Goal: Task Accomplishment & Management: Manage account settings

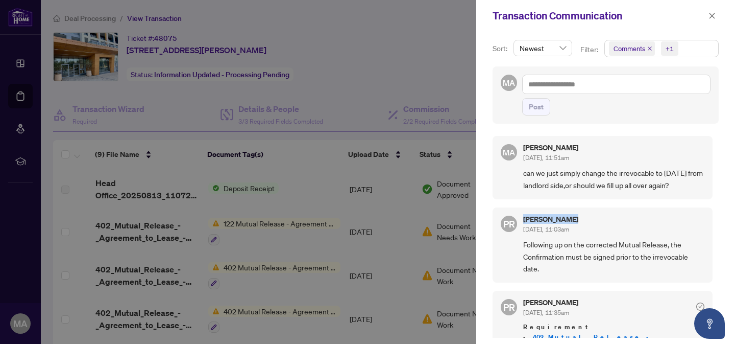
scroll to position [77, 0]
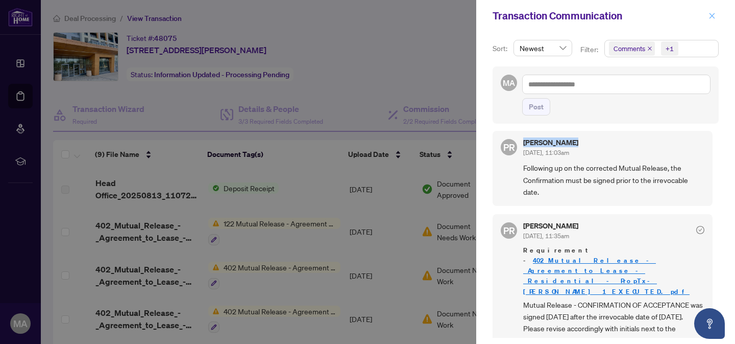
click at [714, 15] on icon "close" at bounding box center [712, 15] width 7 height 7
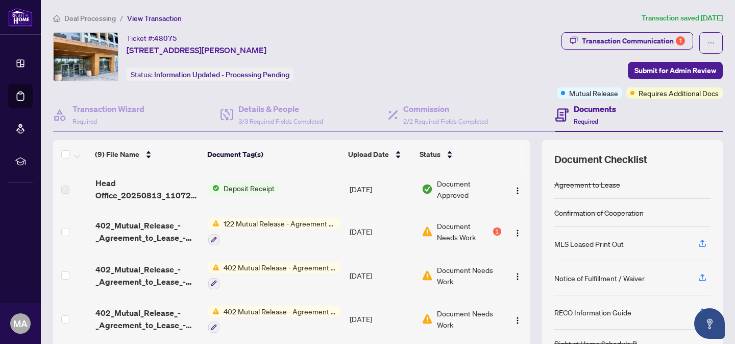
click at [92, 18] on span "Deal Processing" at bounding box center [90, 18] width 52 height 9
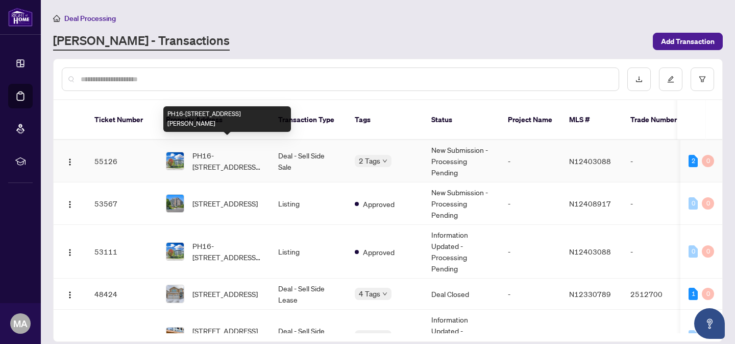
click at [247, 150] on span "PH16-[STREET_ADDRESS][PERSON_NAME]" at bounding box center [226, 161] width 69 height 22
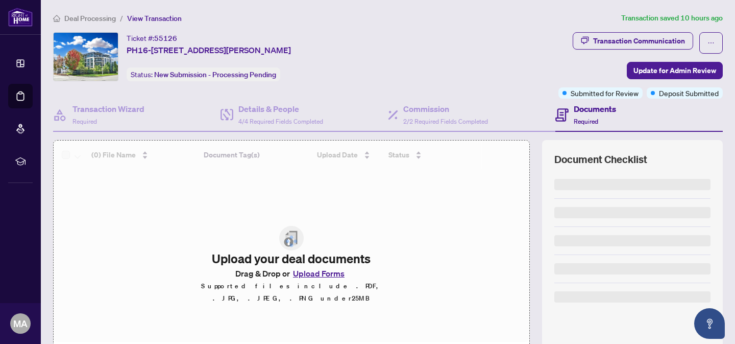
scroll to position [83, 0]
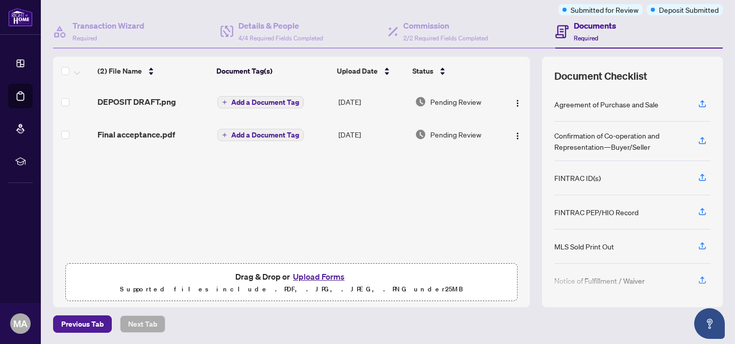
click at [316, 276] on button "Upload Forms" at bounding box center [319, 276] width 58 height 13
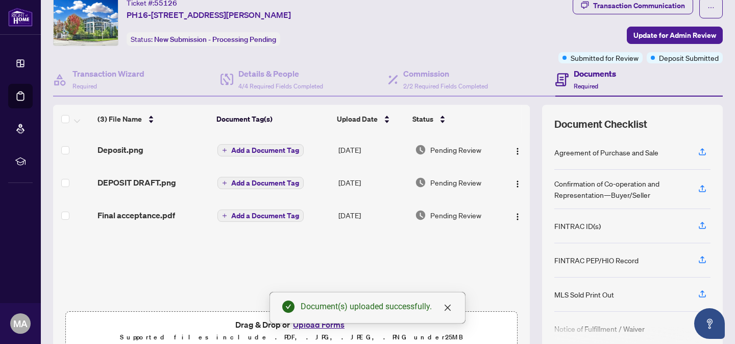
scroll to position [0, 0]
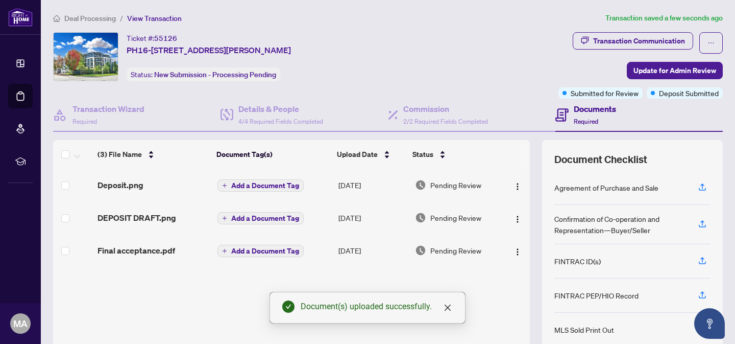
click at [102, 14] on span "Deal Processing" at bounding box center [90, 18] width 52 height 9
